Goal: Connect with others: Connect with other users

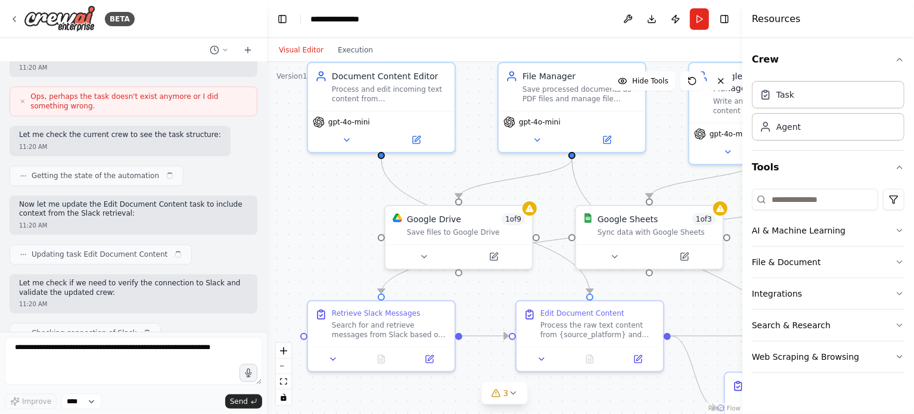
drag, startPoint x: 480, startPoint y: 229, endPoint x: 463, endPoint y: 156, distance: 74.4
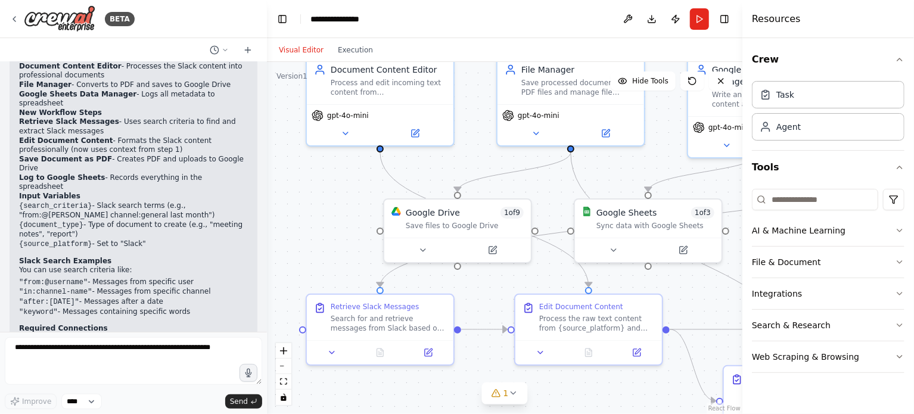
scroll to position [1992, 0]
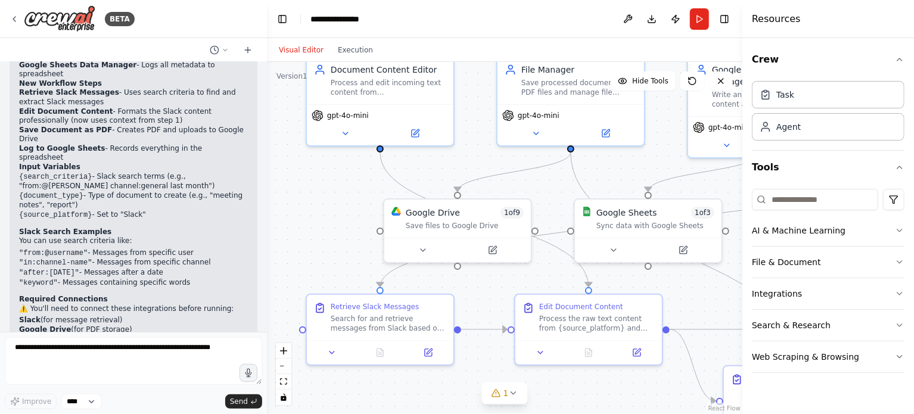
click at [319, 217] on div ".deletable-edge-delete-btn { width: 20px; height: 20px; border: 0px solid #ffff…" at bounding box center [504, 238] width 475 height 352
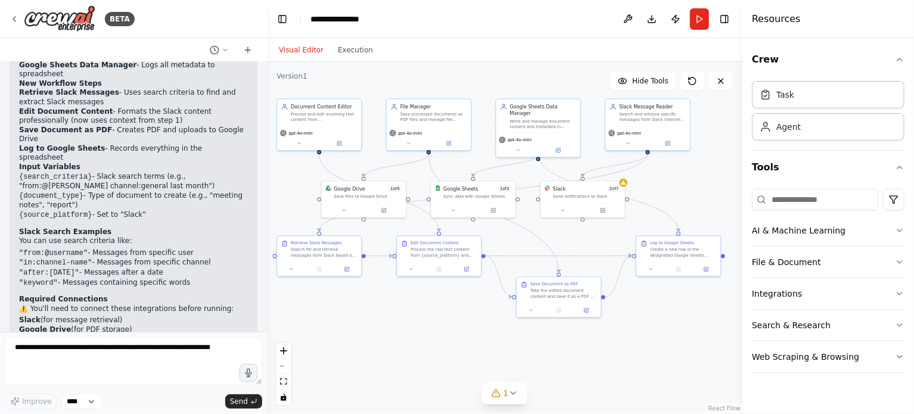
drag, startPoint x: 334, startPoint y: 210, endPoint x: 286, endPoint y: 186, distance: 53.8
click at [565, 210] on button at bounding box center [562, 209] width 39 height 8
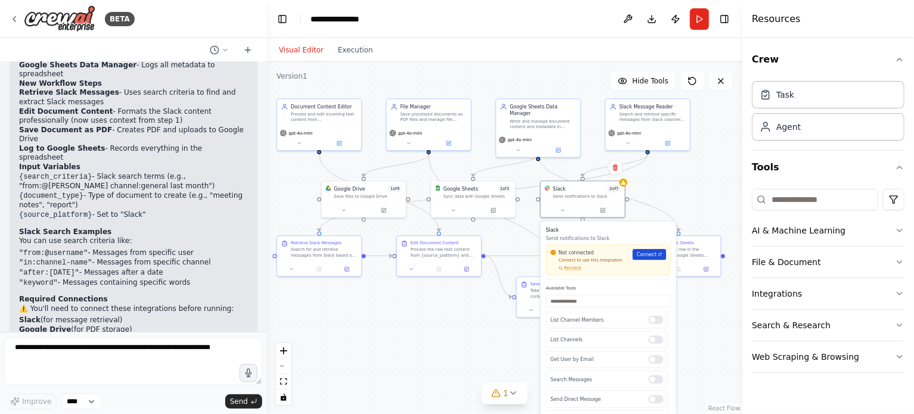
click at [654, 257] on span "Connect" at bounding box center [647, 254] width 20 height 7
click at [396, 353] on div ".deletable-edge-delete-btn { width: 20px; height: 20px; border: 0px solid #ffff…" at bounding box center [504, 238] width 475 height 352
click at [644, 257] on span "Connect" at bounding box center [647, 254] width 20 height 7
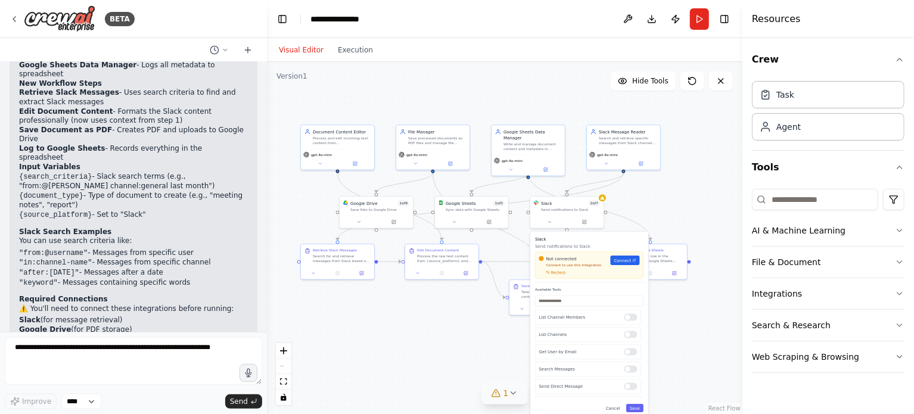
click at [500, 395] on icon at bounding box center [496, 393] width 8 height 7
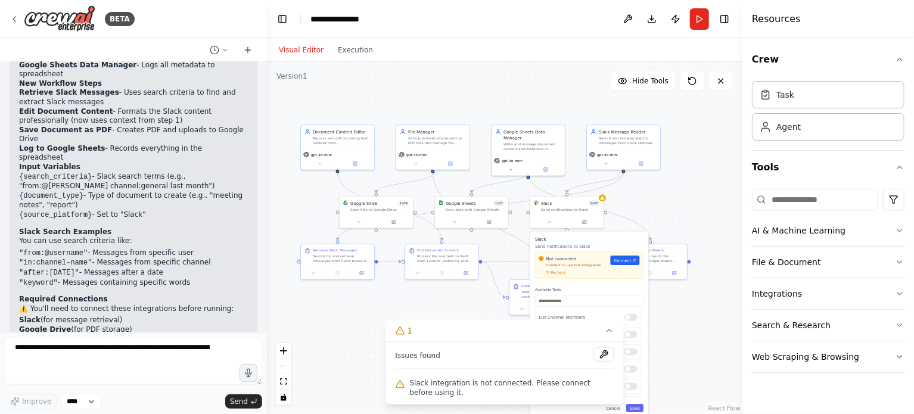
click at [326, 328] on div ".deletable-edge-delete-btn { width: 20px; height: 20px; border: 0px solid #ffff…" at bounding box center [504, 238] width 475 height 352
click at [636, 407] on button "Save" at bounding box center [634, 408] width 17 height 8
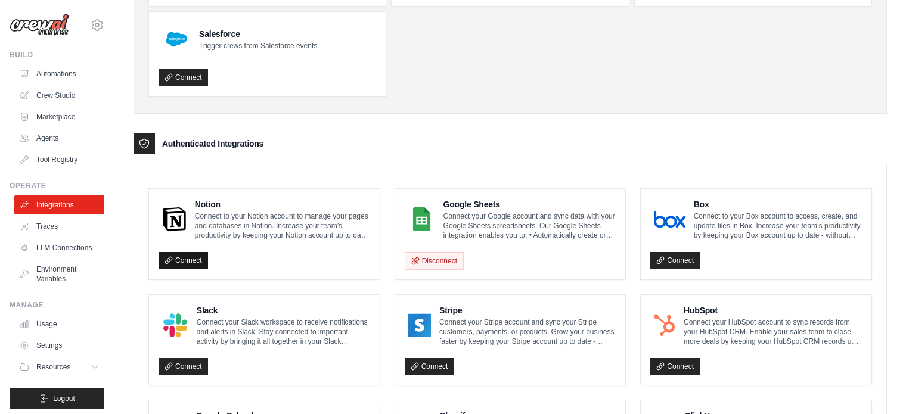
scroll to position [407, 0]
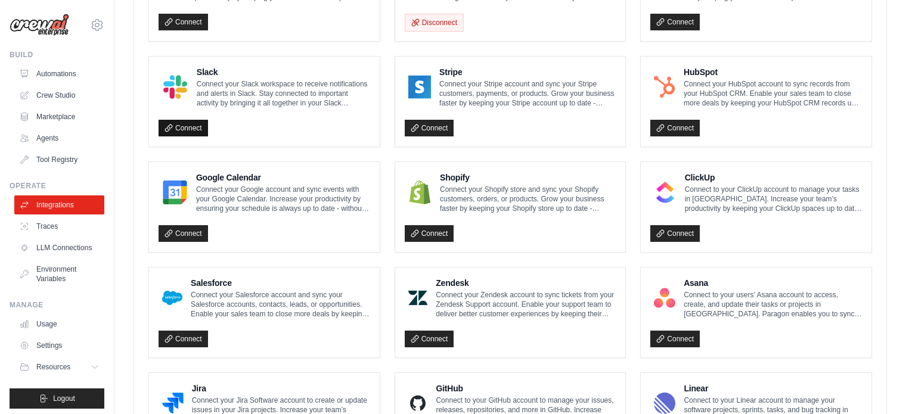
click at [179, 127] on link "Connect" at bounding box center [182, 128] width 49 height 17
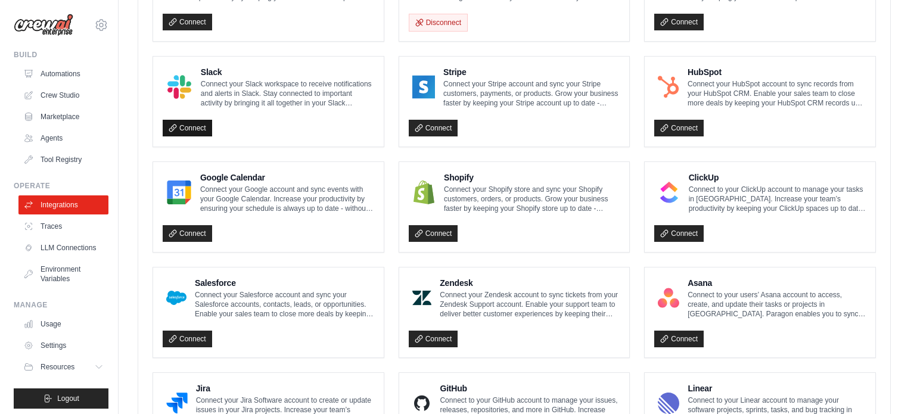
scroll to position [407, 0]
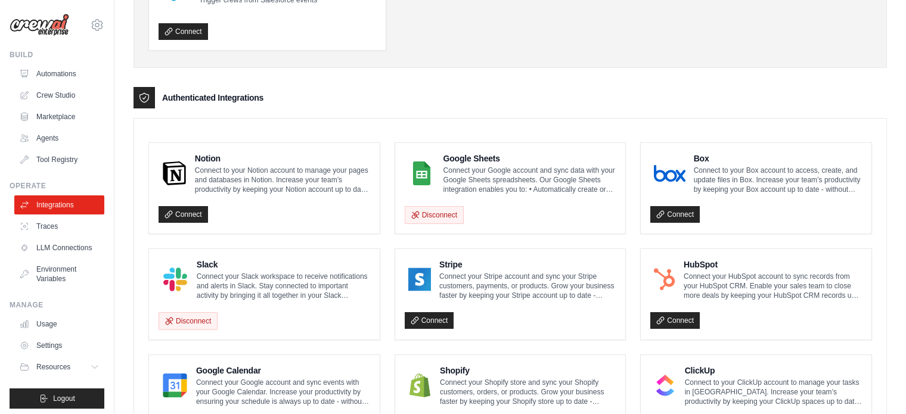
scroll to position [298, 0]
